Goal: Task Accomplishment & Management: Use online tool/utility

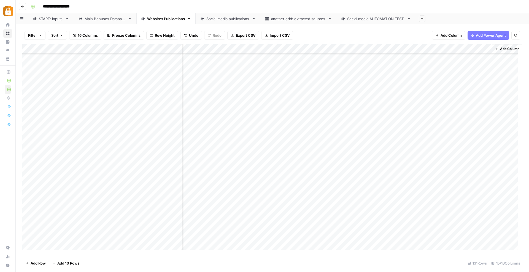
scroll to position [1041, 0]
click at [124, 223] on div "Add Column" at bounding box center [272, 149] width 501 height 210
drag, startPoint x: 141, startPoint y: 230, endPoint x: 140, endPoint y: 234, distance: 3.9
click at [139, 233] on div "Add Column" at bounding box center [272, 149] width 501 height 210
click at [166, 235] on div "Add Column" at bounding box center [272, 149] width 501 height 210
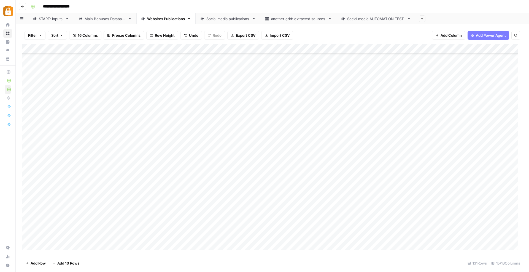
click at [125, 238] on div "Add Column" at bounding box center [272, 149] width 501 height 210
drag, startPoint x: 126, startPoint y: 236, endPoint x: 35, endPoint y: 234, distance: 90.8
click at [35, 234] on body "**********" at bounding box center [264, 136] width 529 height 272
click at [66, 234] on div "Add Column" at bounding box center [272, 149] width 501 height 210
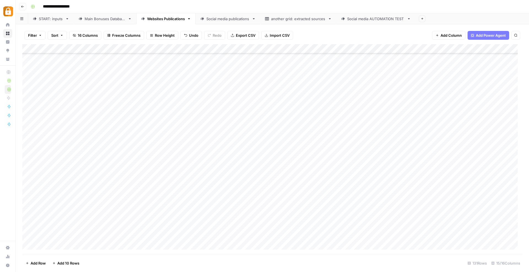
click at [49, 20] on div "START: inputs" at bounding box center [51, 19] width 24 height 6
click at [104, 223] on div "Add Column" at bounding box center [272, 149] width 501 height 210
click at [104, 223] on input "text" at bounding box center [122, 223] width 48 height 5
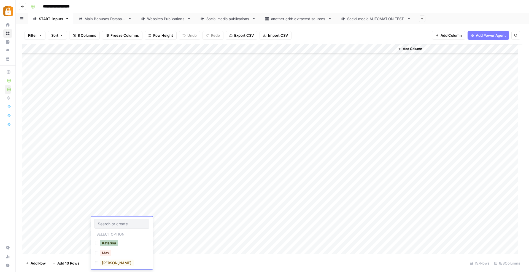
click at [111, 241] on button "Katerina" at bounding box center [109, 242] width 18 height 7
click at [136, 220] on div "Add Column" at bounding box center [272, 149] width 501 height 210
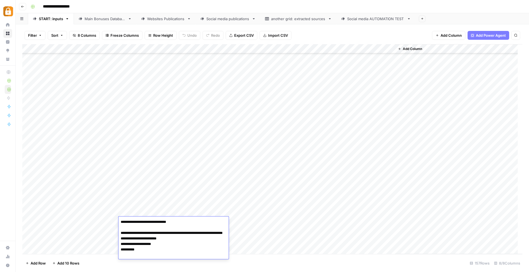
click at [152, 221] on textarea "**********" at bounding box center [174, 241] width 110 height 46
click at [151, 222] on textarea "**********" at bounding box center [174, 241] width 110 height 46
type textarea "**********"
click at [160, 258] on textarea "**********" at bounding box center [174, 241] width 110 height 46
click at [260, 251] on div "Add Column" at bounding box center [272, 149] width 501 height 210
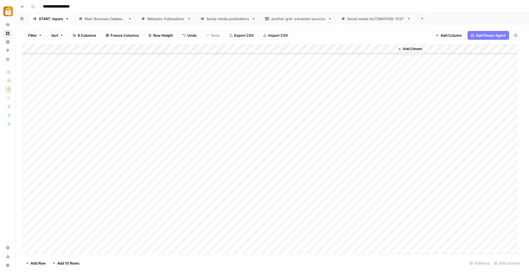
scroll to position [1290, 0]
click at [234, 211] on div "Add Column" at bounding box center [272, 149] width 501 height 210
type input "Te"
click at [238, 234] on button "Telegram" at bounding box center [240, 233] width 20 height 7
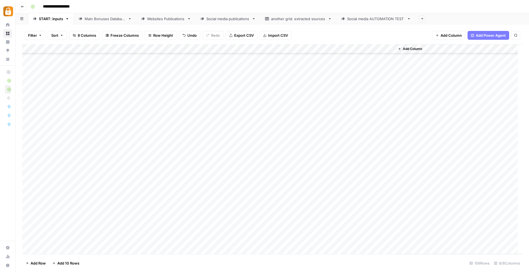
click at [321, 212] on div "Add Column" at bounding box center [272, 149] width 501 height 210
click at [316, 211] on textarea at bounding box center [343, 212] width 88 height 8
type textarea "******"
click at [312, 202] on div "Add Column" at bounding box center [272, 149] width 501 height 210
click at [365, 212] on div "Add Column" at bounding box center [272, 149] width 501 height 210
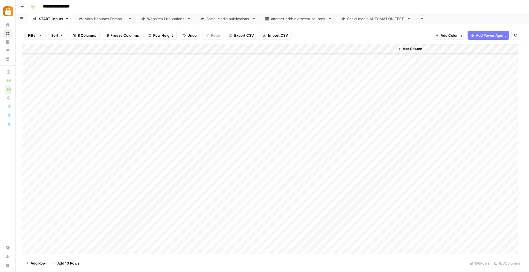
scroll to position [1290, 0]
click at [89, 23] on link "Main Bonuses Database" at bounding box center [105, 18] width 63 height 11
click at [280, 232] on div "Add Column" at bounding box center [272, 149] width 501 height 210
click at [297, 58] on div "Add Column" at bounding box center [272, 149] width 501 height 210
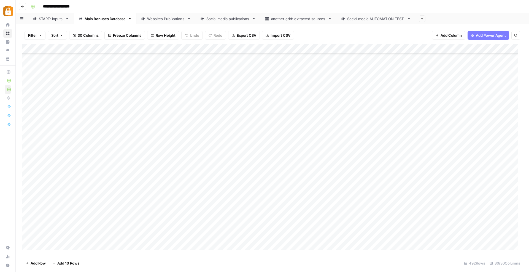
click at [286, 232] on div "Add Column" at bounding box center [272, 149] width 501 height 210
click at [405, 235] on div "Add Column" at bounding box center [272, 149] width 501 height 210
click at [170, 22] on link "Websites Publications" at bounding box center [166, 18] width 59 height 11
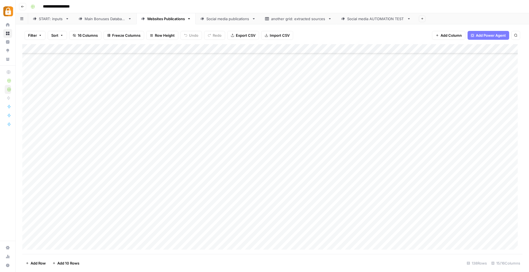
click at [215, 235] on div "Add Column" at bounding box center [272, 149] width 501 height 210
click at [363, 236] on div "Add Column" at bounding box center [272, 149] width 501 height 210
click at [252, 236] on div "Add Column" at bounding box center [272, 149] width 501 height 210
